Goal: Transaction & Acquisition: Subscribe to service/newsletter

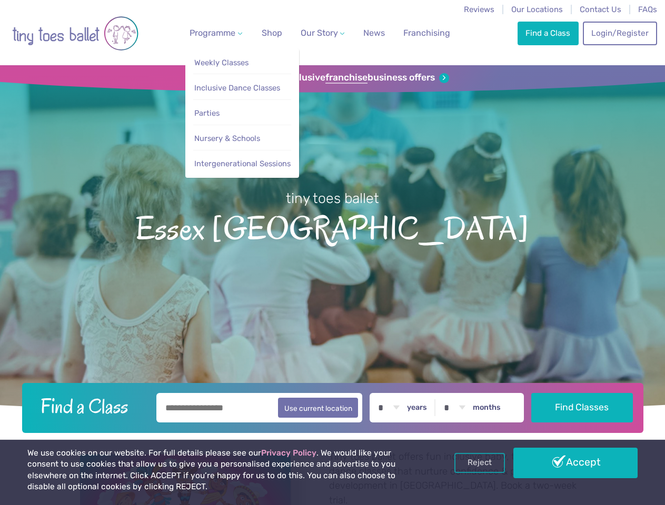
click at [214, 33] on span "Programme" at bounding box center [213, 33] width 46 height 10
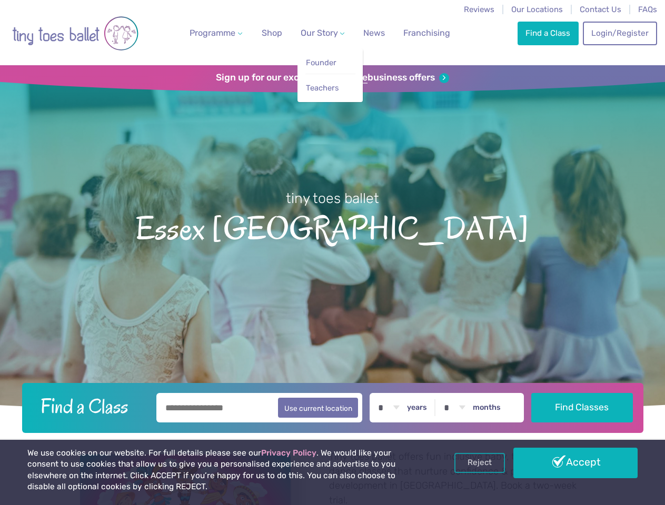
click at [313, 33] on span "Our Story" at bounding box center [319, 33] width 37 height 10
click at [332, 78] on strong "franchise" at bounding box center [346, 78] width 42 height 12
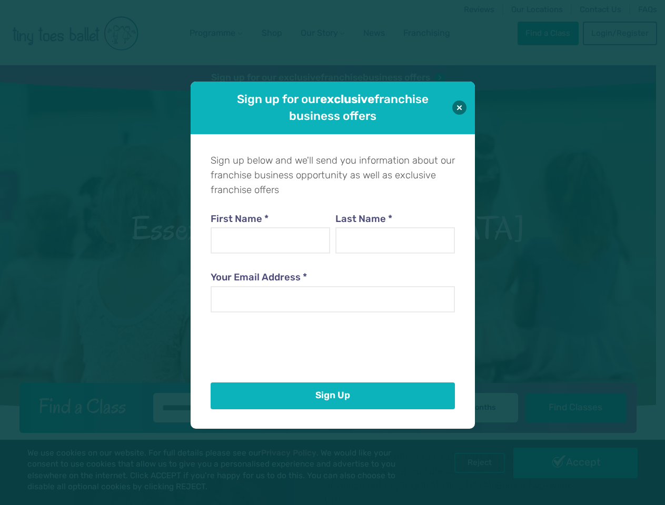
click at [332, 406] on button "Sign Up" at bounding box center [333, 396] width 244 height 27
click at [480, 463] on div "Sign up for our exclusive franchise business offers Sign up below and we'll sen…" at bounding box center [332, 252] width 665 height 505
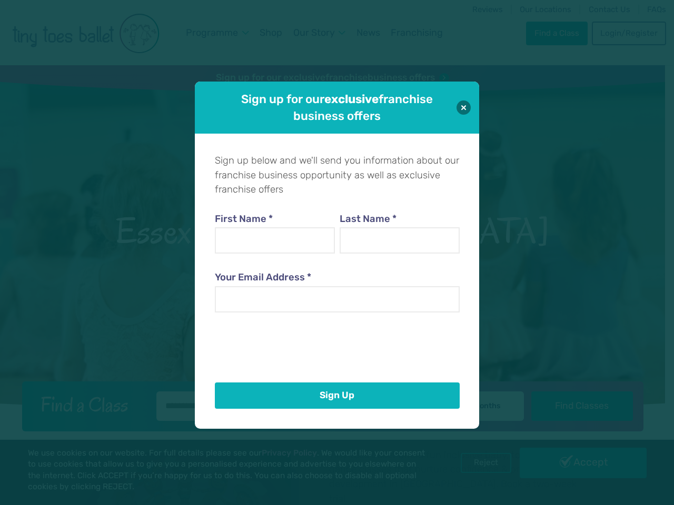
click at [575, 463] on div "Sign up for our exclusive franchise business offers Sign up below and we'll sen…" at bounding box center [337, 252] width 674 height 505
